Goal: Task Accomplishment & Management: Use online tool/utility

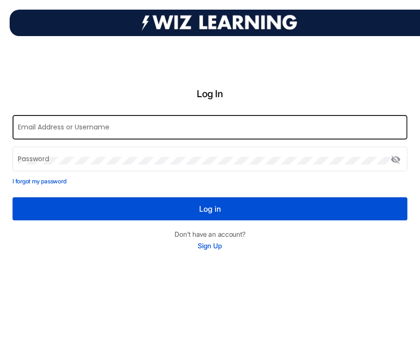
click at [50, 121] on div "Email Address or Username" at bounding box center [210, 126] width 384 height 26
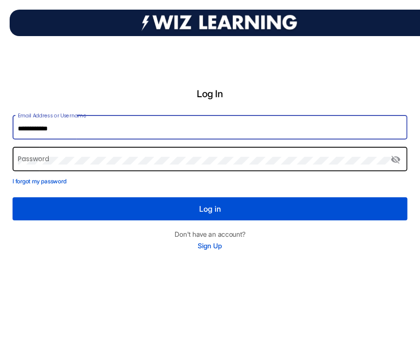
type input "**********"
click at [44, 156] on div "Password" at bounding box center [204, 158] width 373 height 26
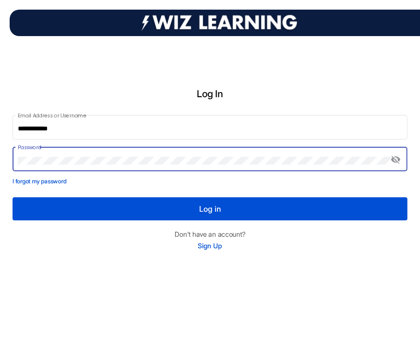
click at [13, 197] on button "Log in" at bounding box center [210, 208] width 394 height 23
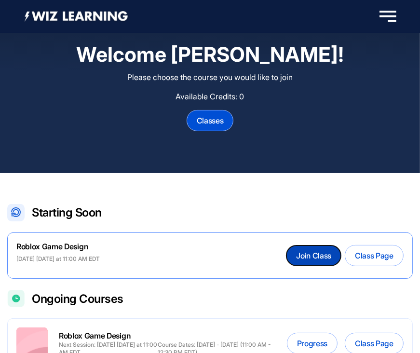
click at [312, 257] on button "Join Class" at bounding box center [313, 255] width 54 height 20
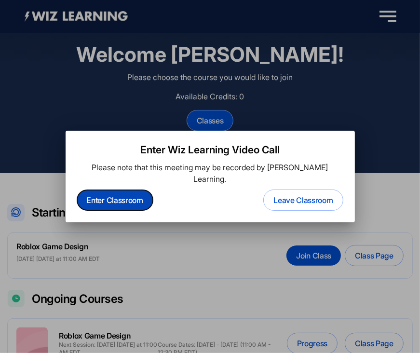
click at [110, 192] on button "Enter Classroom" at bounding box center [115, 200] width 76 height 20
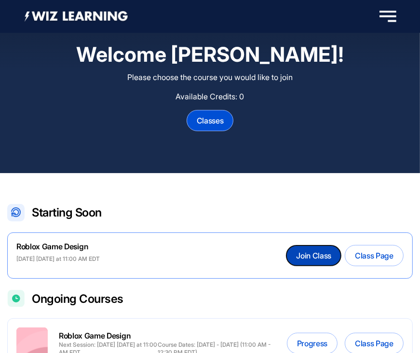
click at [308, 254] on button "Join Class" at bounding box center [313, 255] width 54 height 20
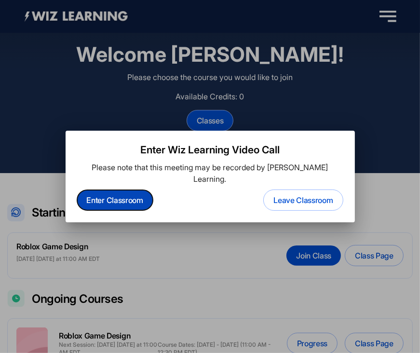
click at [105, 194] on button "Enter Classroom" at bounding box center [115, 200] width 76 height 20
